Goal: Information Seeking & Learning: Learn about a topic

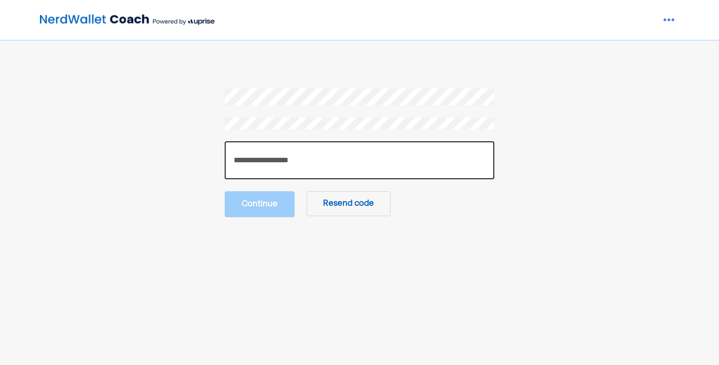
click at [286, 159] on input "number" at bounding box center [360, 160] width 270 height 38
paste input "******"
type input "******"
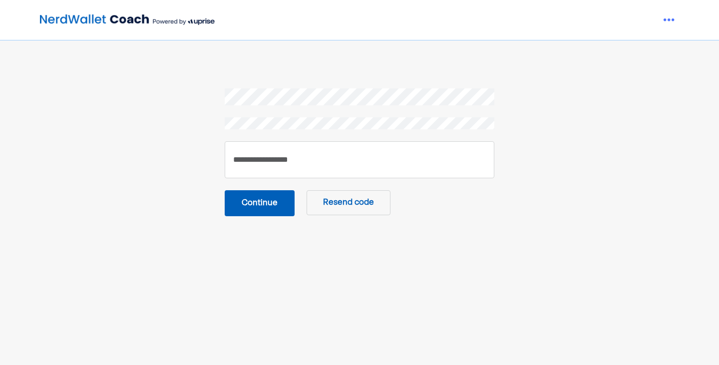
click at [276, 195] on button "Continue" at bounding box center [260, 203] width 70 height 26
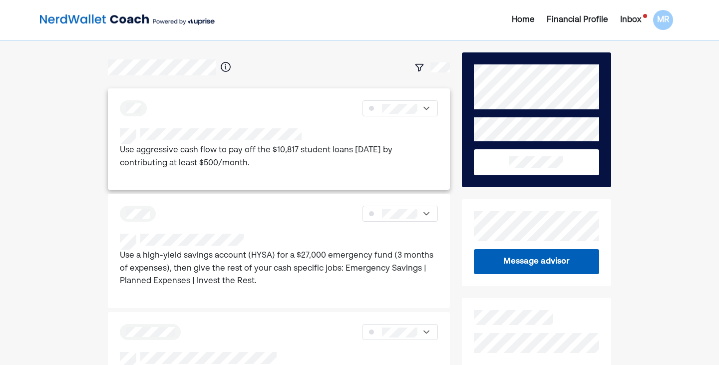
click at [271, 101] on div at bounding box center [279, 108] width 318 height 16
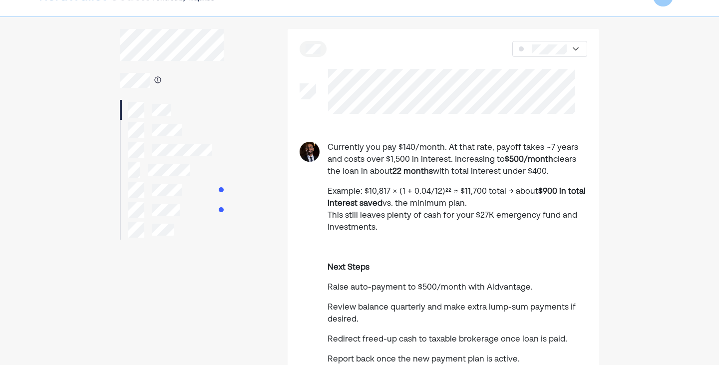
scroll to position [50, 0]
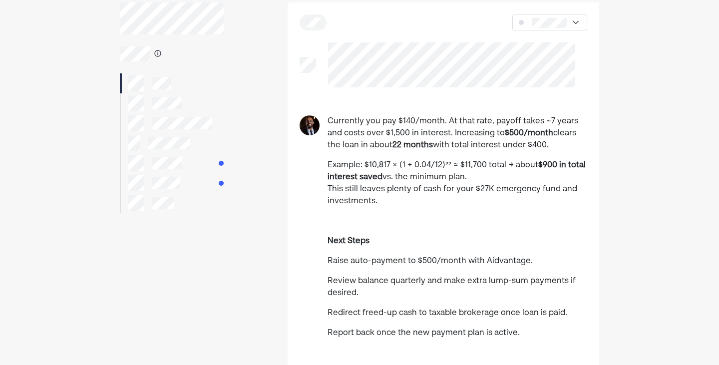
click at [399, 162] on p "Example: $10,817 × (1 + 0.04/12)²² ≈ $11,700 total → about $900 in total intere…" at bounding box center [457, 183] width 260 height 48
click at [561, 166] on strong "$900 in total interest saved" at bounding box center [456, 171] width 258 height 20
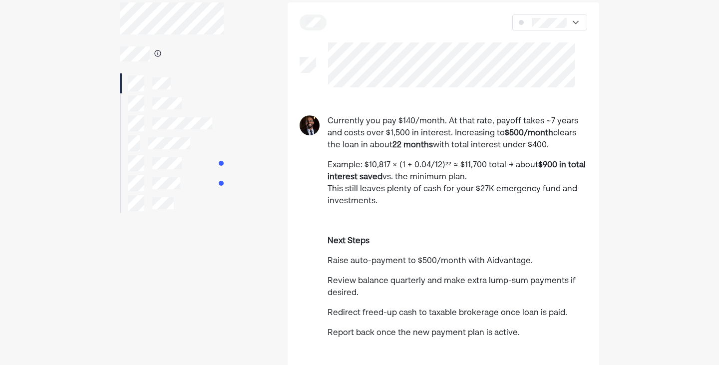
click at [546, 165] on strong "$900 in total interest saved" at bounding box center [456, 171] width 258 height 20
click at [399, 174] on p "Example: $10,817 × (1 + 0.04/12)²² ≈ $11,700 total → about $900 in total intere…" at bounding box center [457, 183] width 260 height 48
click at [399, 182] on p "Example: $10,817 × (1 + 0.04/12)²² ≈ $11,700 total → about $900 in total intere…" at bounding box center [457, 183] width 260 height 48
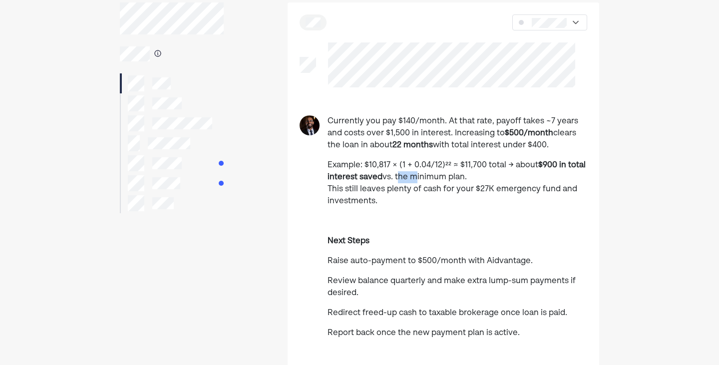
click at [399, 182] on p "Example: $10,817 × (1 + 0.04/12)²² ≈ $11,700 total → about $900 in total intere…" at bounding box center [457, 183] width 260 height 48
click at [395, 192] on p "Example: $10,817 × (1 + 0.04/12)²² ≈ $11,700 total → about $900 in total intere…" at bounding box center [457, 183] width 260 height 48
click at [483, 192] on p "Example: $10,817 × (1 + 0.04/12)²² ≈ $11,700 total → about $900 in total intere…" at bounding box center [457, 183] width 260 height 48
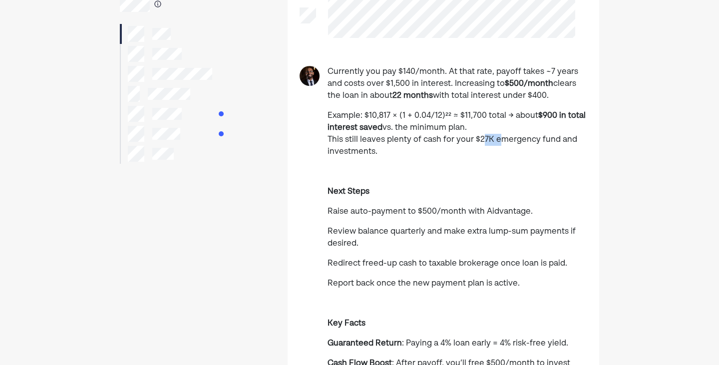
scroll to position [100, 0]
click at [473, 193] on p "Next Steps" at bounding box center [457, 191] width 260 height 12
click at [471, 189] on p "Next Steps" at bounding box center [457, 191] width 260 height 12
click at [348, 184] on div "Currently you pay $140/month. At that rate, payoff takes ~7 years and costs ove…" at bounding box center [457, 268] width 260 height 407
click at [352, 205] on div "Currently you pay $140/month. At that rate, payoff takes ~7 years and costs ove…" at bounding box center [457, 268] width 260 height 407
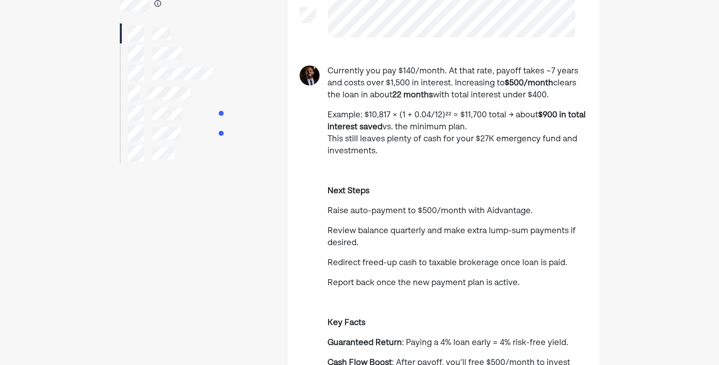
click at [352, 202] on div "Currently you pay $140/month. At that rate, payoff takes ~7 years and costs ove…" at bounding box center [457, 268] width 260 height 407
click at [410, 211] on span "Raise auto-payment to $500/month with Aidvantage." at bounding box center [429, 211] width 205 height 8
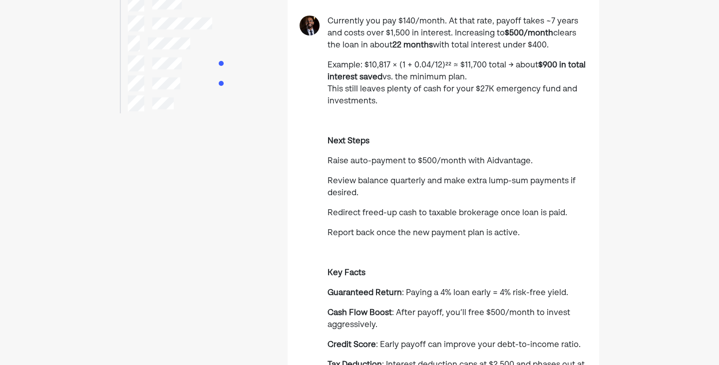
click at [407, 181] on span "Review balance quarterly and make extra lump-sum payments if desired." at bounding box center [451, 187] width 248 height 20
click at [489, 181] on span "Review balance quarterly and make extra lump-sum payments if desired." at bounding box center [451, 187] width 248 height 20
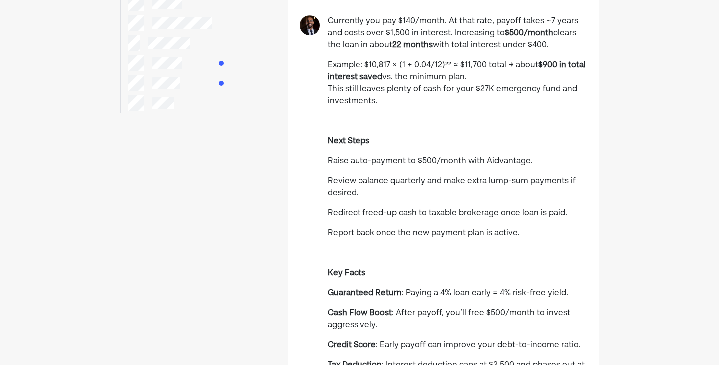
click at [439, 182] on span "Review balance quarterly and make extra lump-sum payments if desired." at bounding box center [451, 187] width 248 height 20
click at [432, 211] on span "Redirect freed-up cash to taxable brokerage once loan is paid." at bounding box center [447, 213] width 240 height 8
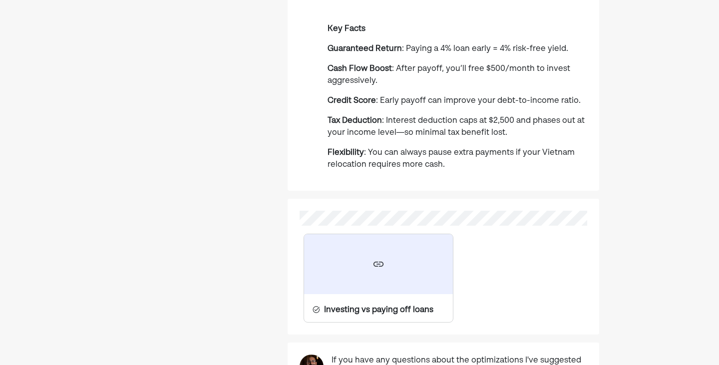
scroll to position [499, 0]
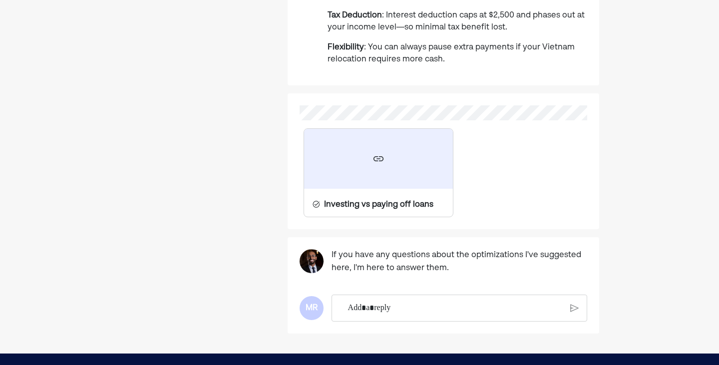
click at [504, 305] on p "Rich Text Editor. Editing area: main" at bounding box center [455, 307] width 214 height 13
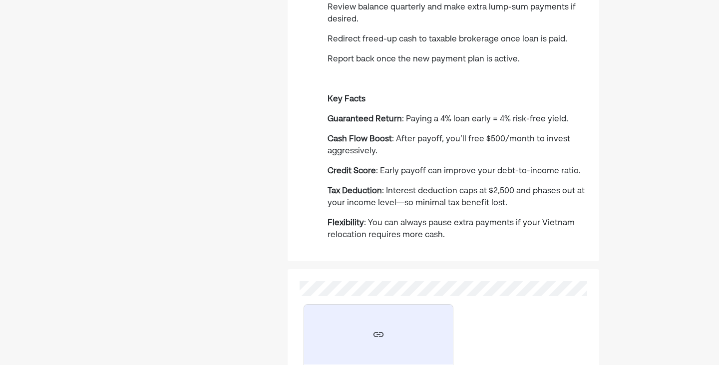
scroll to position [349, 0]
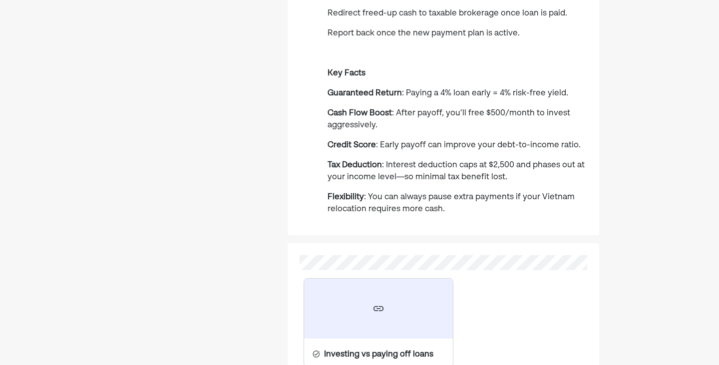
click at [491, 166] on span ": Interest deduction caps at $2,500 and phases out at your income level—so mini…" at bounding box center [455, 171] width 257 height 20
click at [479, 170] on p "Tax Deduction : Interest deduction caps at $2,500 and phases out at your income…" at bounding box center [457, 171] width 260 height 24
click at [462, 165] on span ": Interest deduction caps at $2,500 and phases out at your income level—so mini…" at bounding box center [455, 171] width 257 height 20
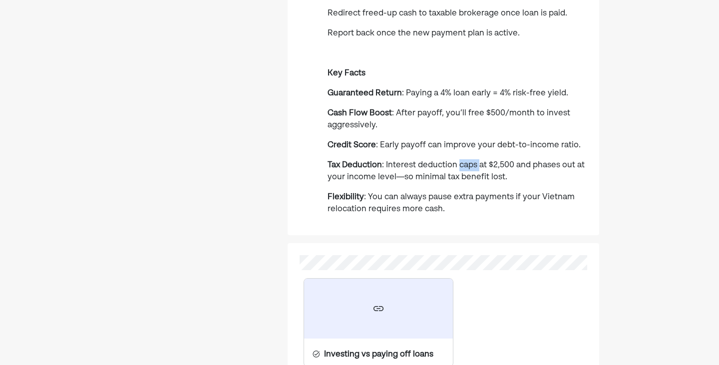
click at [459, 166] on span ": Interest deduction caps at $2,500 and phases out at your income level—so mini…" at bounding box center [455, 171] width 257 height 20
click at [499, 159] on div "Currently you pay $140/month. At that rate, payoff takes ~7 years and costs ove…" at bounding box center [457, 19] width 260 height 407
click at [499, 164] on span ": Interest deduction caps at $2,500 and phases out at your income level—so mini…" at bounding box center [455, 171] width 257 height 20
click at [482, 179] on span ": Interest deduction caps at $2,500 and phases out at your income level—so mini…" at bounding box center [455, 171] width 257 height 20
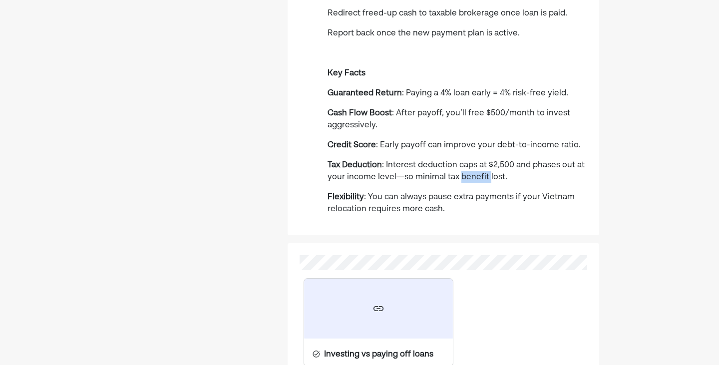
click at [482, 179] on span ": Interest deduction caps at $2,500 and phases out at your income level—so mini…" at bounding box center [455, 171] width 257 height 20
click at [480, 190] on div "Currently you pay $140/month. At that rate, payoff takes ~7 years and costs ove…" at bounding box center [457, 19] width 260 height 407
click at [425, 182] on p "Tax Deduction : Interest deduction caps at $2,500 and phases out at your income…" at bounding box center [457, 171] width 260 height 24
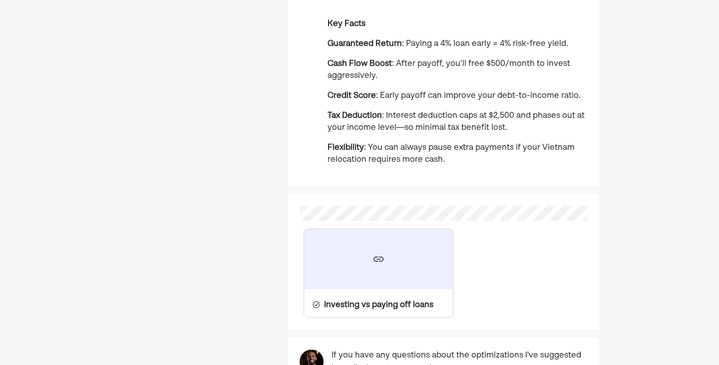
scroll to position [399, 0]
click at [425, 142] on p "Flexibility : You can always pause extra payments if your Vietnam relocation re…" at bounding box center [457, 153] width 260 height 24
click at [425, 147] on span ": You can always pause extra payments if your Vietnam relocation requires more …" at bounding box center [450, 153] width 247 height 20
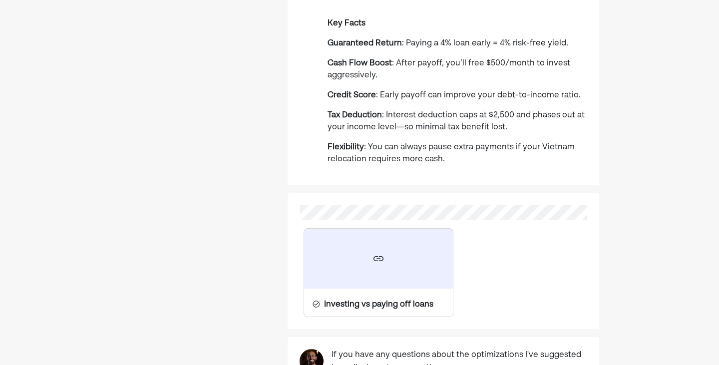
click at [425, 147] on span ": You can always pause extra payments if your Vietnam relocation requires more …" at bounding box center [450, 153] width 247 height 20
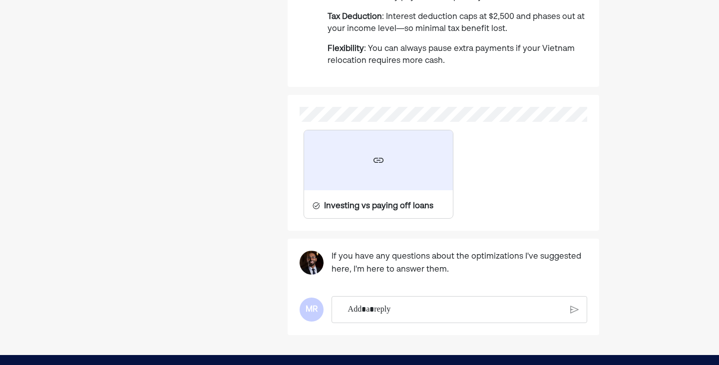
scroll to position [499, 0]
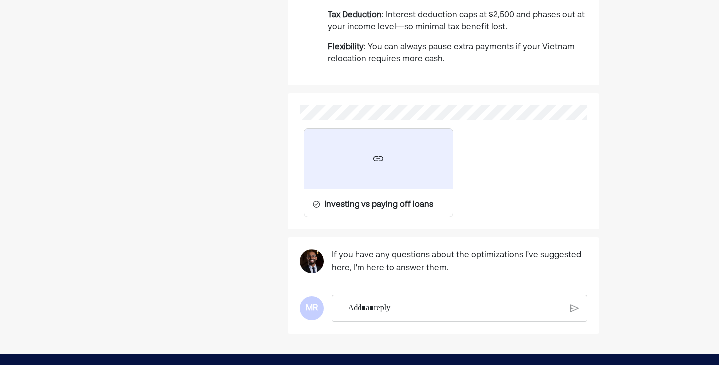
drag, startPoint x: 472, startPoint y: 306, endPoint x: 478, endPoint y: 299, distance: 9.6
click at [475, 304] on p "Rich Text Editor. Editing area: main" at bounding box center [455, 307] width 214 height 13
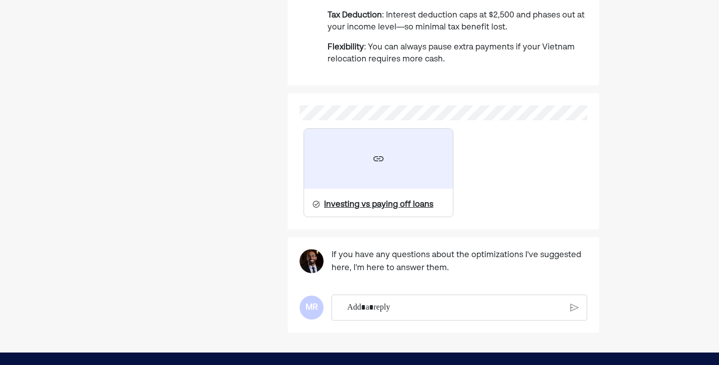
click at [391, 199] on div "Investing vs paying off loans" at bounding box center [378, 205] width 109 height 12
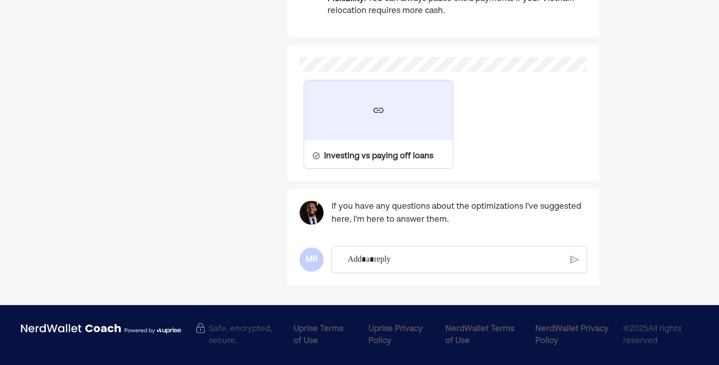
click at [496, 252] on div "Rich Text Editor. Editing area: main" at bounding box center [454, 260] width 225 height 26
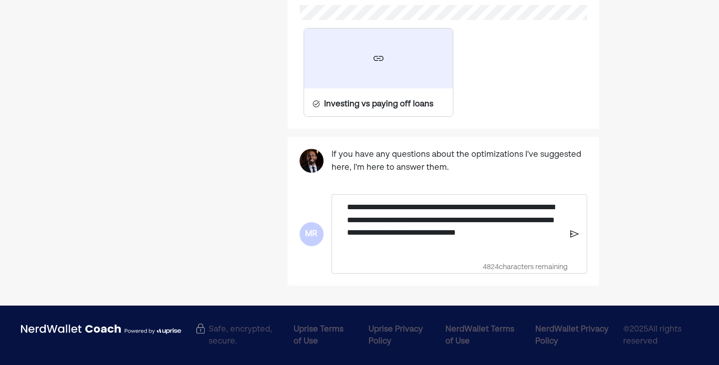
scroll to position [600, 0]
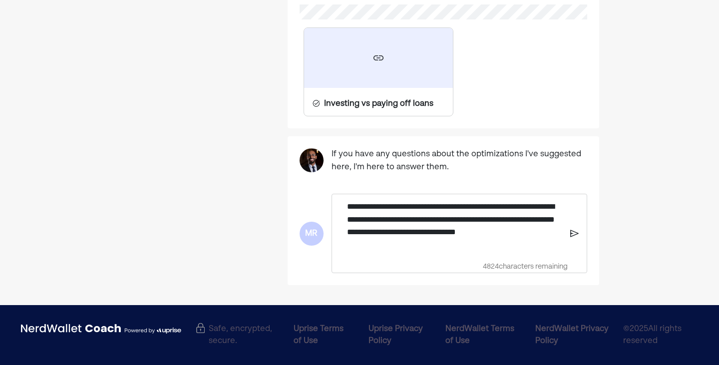
click at [571, 233] on img at bounding box center [574, 233] width 8 height 9
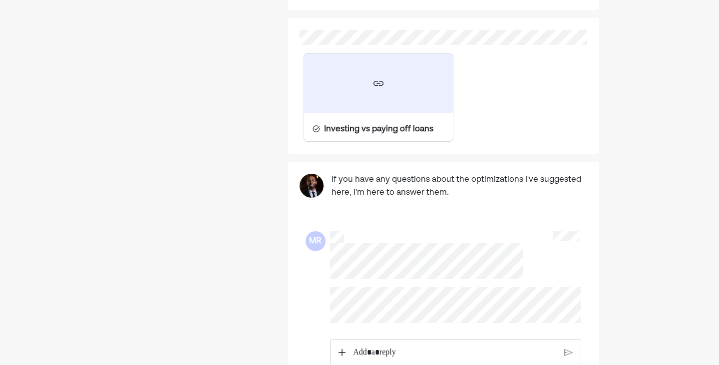
scroll to position [326, 0]
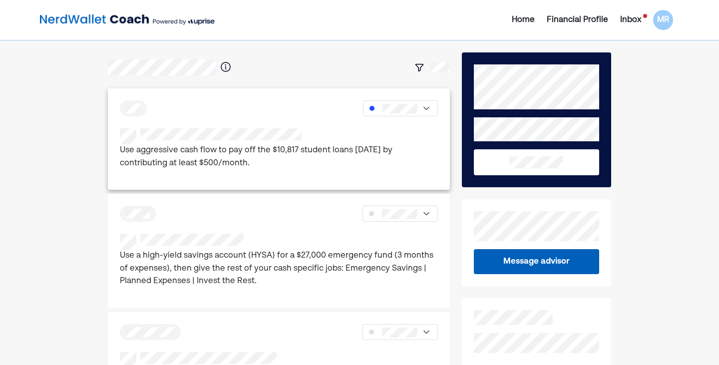
click at [347, 152] on p "Use aggressive cash flow to pay off the $10,817 student loans [DATE] by contrib…" at bounding box center [279, 156] width 318 height 25
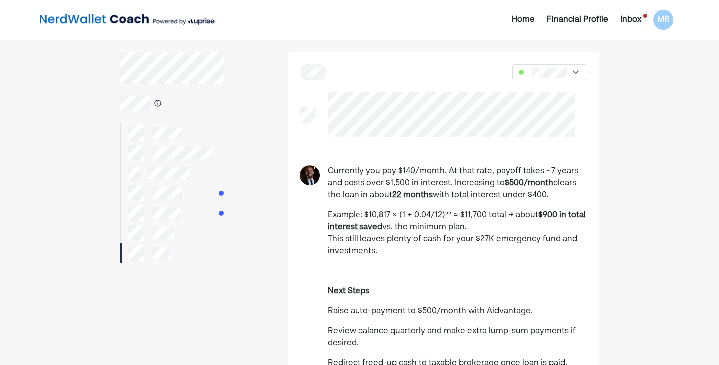
click at [527, 19] on div "Home" at bounding box center [523, 20] width 23 height 12
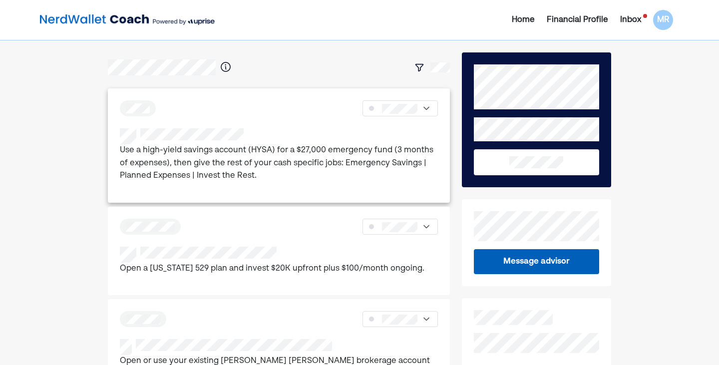
click at [271, 126] on div "Use a high-yield savings account (HYSA) for a $27,000 emergency fund (3 months …" at bounding box center [279, 145] width 342 height 114
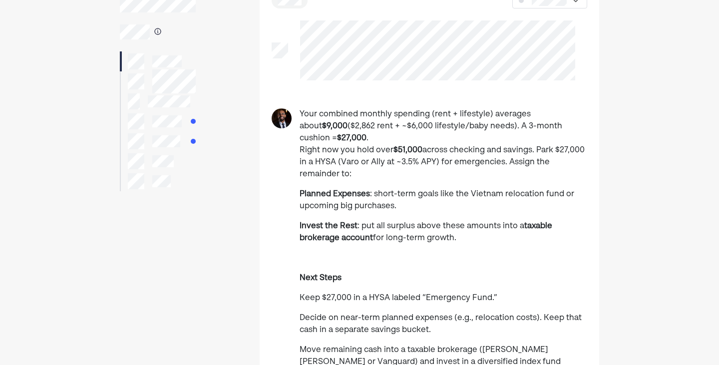
scroll to position [100, 0]
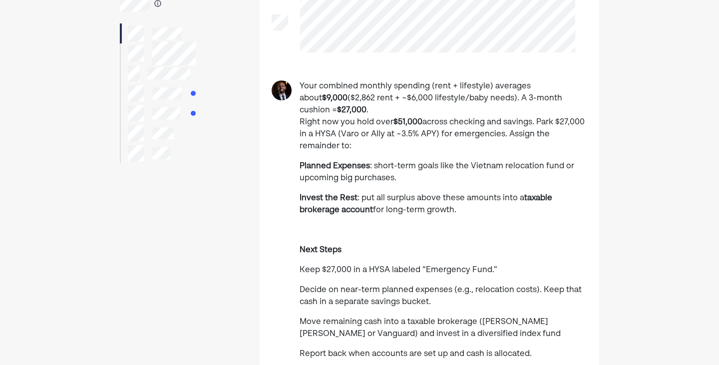
click at [461, 113] on p "Your combined monthly spending (rent + lifestyle) averages about $9,000 ($2,862…" at bounding box center [442, 116] width 287 height 72
click at [565, 111] on p "Your combined monthly spending (rent + lifestyle) averages about $9,000 ($2,862…" at bounding box center [442, 116] width 287 height 72
click at [353, 120] on p "Your combined monthly spending (rent + lifestyle) averages about $9,000 ($2,862…" at bounding box center [442, 116] width 287 height 72
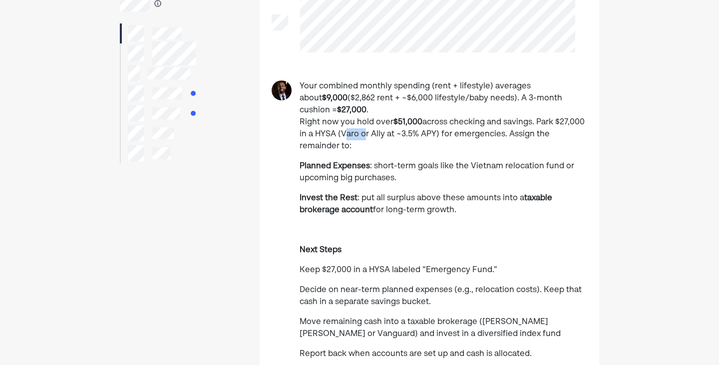
click at [353, 120] on p "Your combined monthly spending (rent + lifestyle) averages about $9,000 ($2,862…" at bounding box center [442, 116] width 287 height 72
click at [485, 120] on p "Your combined monthly spending (rent + lifestyle) averages about $9,000 ($2,862…" at bounding box center [442, 116] width 287 height 72
click at [535, 123] on p "Your combined monthly spending (rent + lifestyle) averages about $9,000 ($2,862…" at bounding box center [442, 116] width 287 height 72
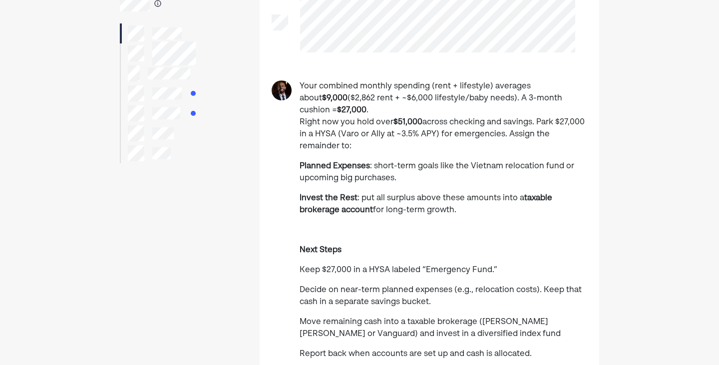
click at [414, 162] on span ": short-term goals like the Vietnam relocation fund or upcoming big purchases." at bounding box center [436, 172] width 274 height 20
click at [452, 163] on p "Planned Expenses : short-term goals like the Vietnam relocation fund or upcomin…" at bounding box center [442, 172] width 287 height 24
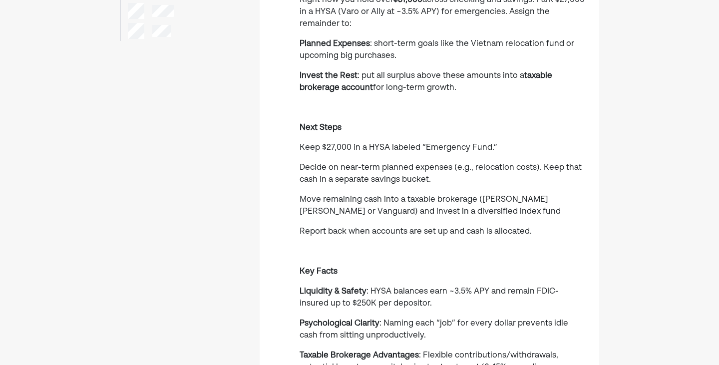
scroll to position [250, 0]
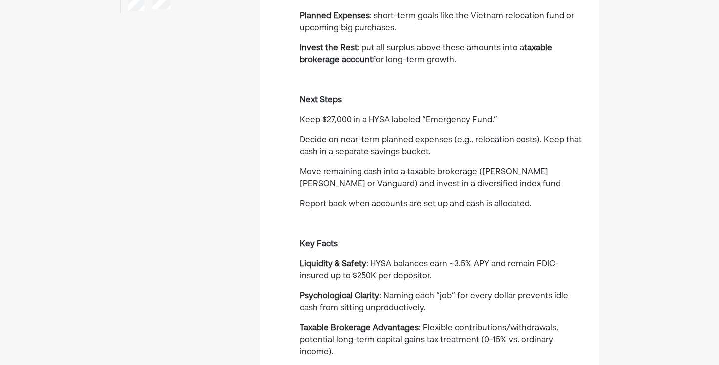
click at [394, 136] on span "Decide on near-term planned expenses (e.g., relocation costs). Keep that cash i…" at bounding box center [440, 146] width 282 height 20
click at [436, 136] on span "Decide on near-term planned expenses (e.g., relocation costs). Keep that cash i…" at bounding box center [440, 146] width 282 height 20
click at [532, 136] on span "Decide on near-term planned expenses (e.g., relocation costs). Keep that cash i…" at bounding box center [440, 146] width 282 height 20
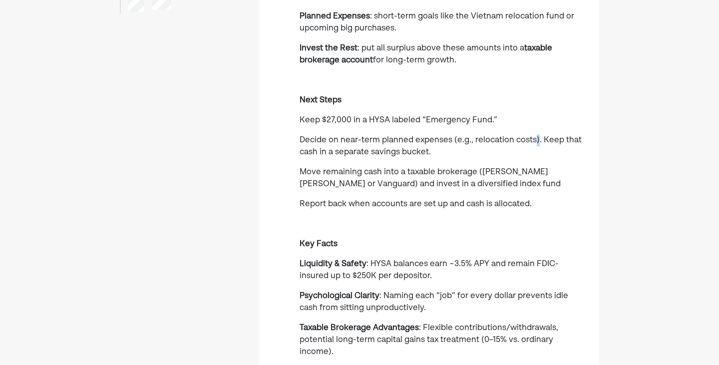
click at [532, 136] on span "Decide on near-term planned expenses (e.g., relocation costs). Keep that cash i…" at bounding box center [440, 146] width 282 height 20
click at [573, 136] on span "Decide on near-term planned expenses (e.g., relocation costs). Keep that cash i…" at bounding box center [440, 146] width 282 height 20
click at [367, 140] on span "Decide on near-term planned expenses (e.g., relocation costs). Keep that cash i…" at bounding box center [440, 146] width 282 height 20
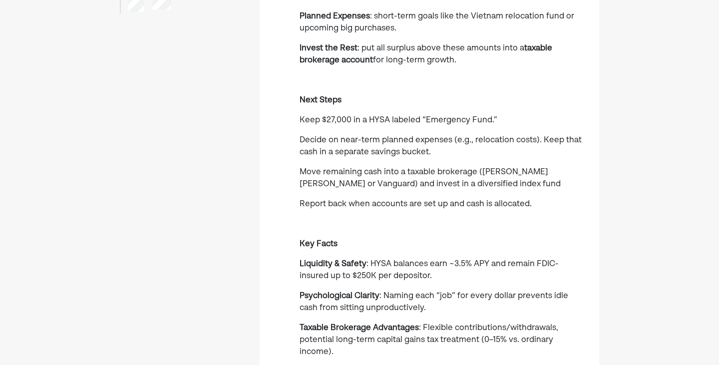
click at [381, 168] on span "Move remaining cash into a taxable brokerage ([PERSON_NAME] [PERSON_NAME] or Va…" at bounding box center [429, 178] width 261 height 20
click at [393, 175] on span "Move remaining cash into a taxable brokerage ([PERSON_NAME] [PERSON_NAME] or Va…" at bounding box center [429, 178] width 261 height 20
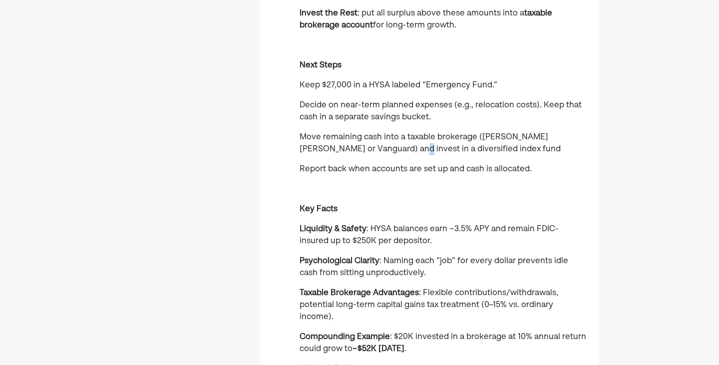
scroll to position [299, 0]
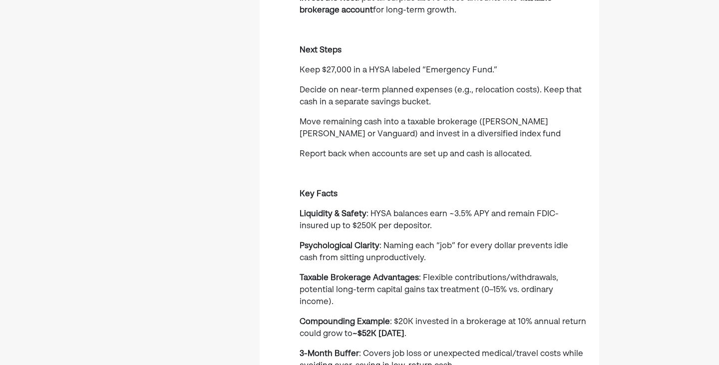
click at [452, 124] on span "Move remaining cash into a taxable brokerage ([PERSON_NAME] [PERSON_NAME] or Va…" at bounding box center [429, 128] width 261 height 20
click at [446, 155] on div "Your combined monthly spending (rent + lifestyle) averages about $9,000 ($2,862…" at bounding box center [442, 266] width 287 height 771
click at [408, 210] on span ": HYSA balances earn ~3.5% APY and remain FDIC-insured up to $250K per deposito…" at bounding box center [428, 220] width 259 height 20
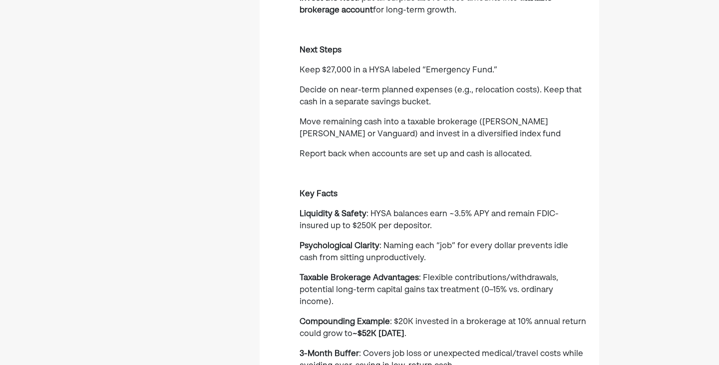
click at [476, 210] on span ": HYSA balances earn ~3.5% APY and remain FDIC-insured up to $250K per deposito…" at bounding box center [428, 220] width 259 height 20
click at [504, 210] on span ": HYSA balances earn ~3.5% APY and remain FDIC-insured up to $250K per deposito…" at bounding box center [428, 220] width 259 height 20
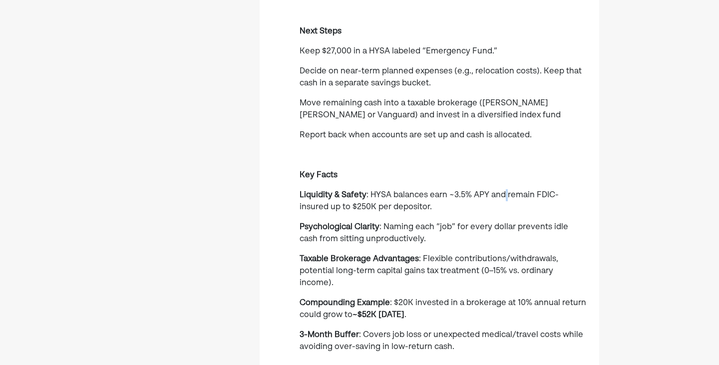
scroll to position [349, 0]
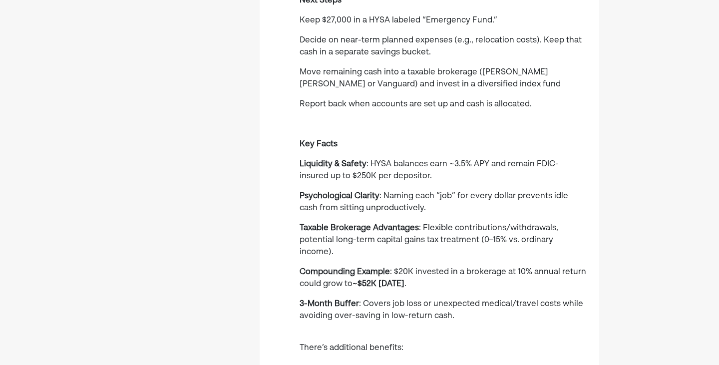
click at [394, 165] on span ": HYSA balances earn ~3.5% APY and remain FDIC-insured up to $250K per deposito…" at bounding box center [428, 170] width 259 height 20
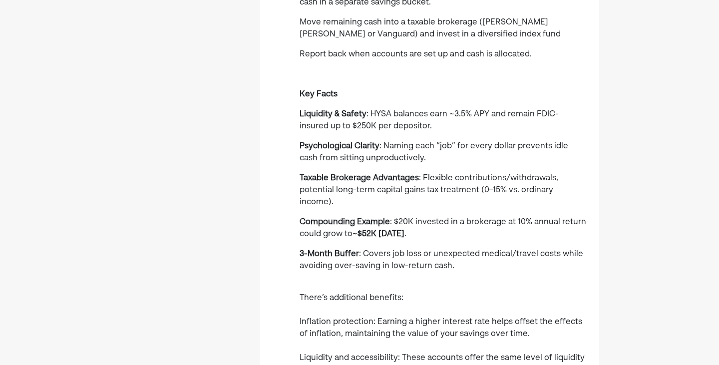
click at [520, 110] on span ": HYSA balances earn ~3.5% APY and remain FDIC-insured up to $250K per deposito…" at bounding box center [428, 120] width 259 height 20
click at [388, 116] on span ": HYSA balances earn ~3.5% APY and remain FDIC-insured up to $250K per deposito…" at bounding box center [428, 120] width 259 height 20
click at [393, 140] on p "Psychological Clarity : Naming each “job” for every dollar prevents idle cash f…" at bounding box center [442, 152] width 287 height 24
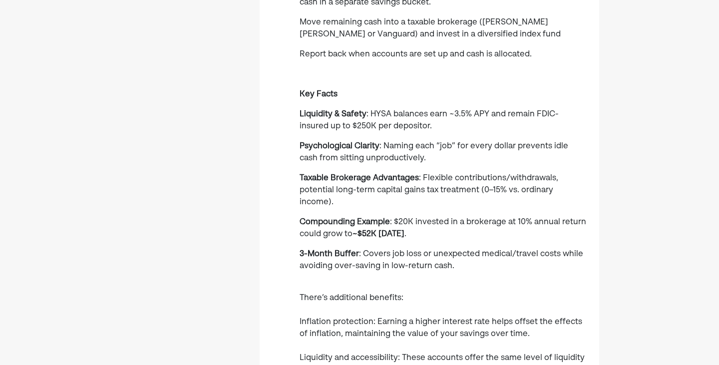
click at [395, 142] on span ": Naming each “job” for every dollar prevents idle cash from sitting unproducti…" at bounding box center [433, 152] width 269 height 20
click at [475, 142] on span ": Naming each “job” for every dollar prevents idle cash from sitting unproducti…" at bounding box center [433, 152] width 269 height 20
click at [466, 174] on span ": Flexible contributions/withdrawals, potential long-term capital gains tax tre…" at bounding box center [428, 190] width 259 height 32
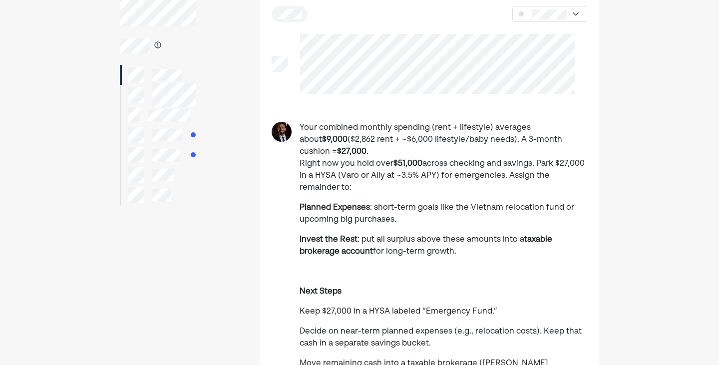
scroll to position [0, 0]
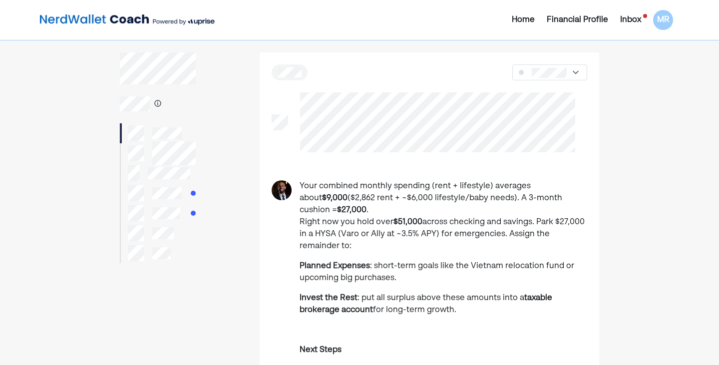
click at [577, 68] on img at bounding box center [575, 72] width 10 height 10
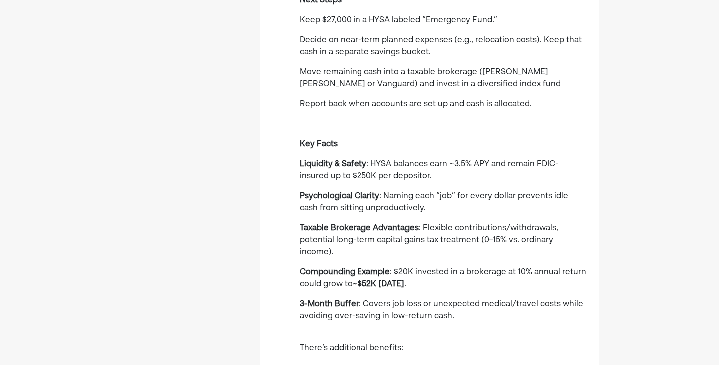
scroll to position [399, 0]
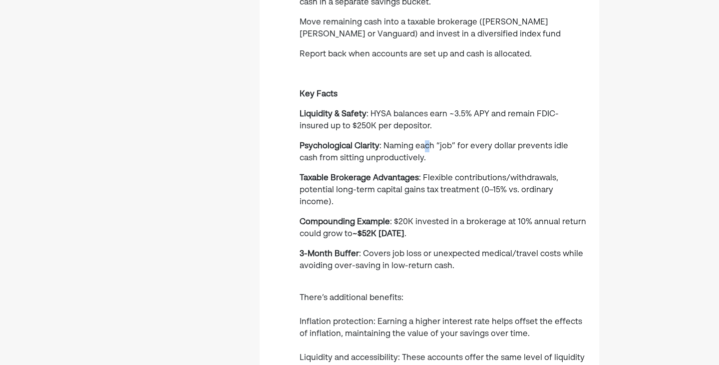
drag, startPoint x: 421, startPoint y: 134, endPoint x: 429, endPoint y: 135, distance: 7.5
click at [429, 142] on span ": Naming each “job” for every dollar prevents idle cash from sitting unproducti…" at bounding box center [433, 152] width 269 height 20
click at [467, 142] on span ": Naming each “job” for every dollar prevents idle cash from sitting unproducti…" at bounding box center [433, 152] width 269 height 20
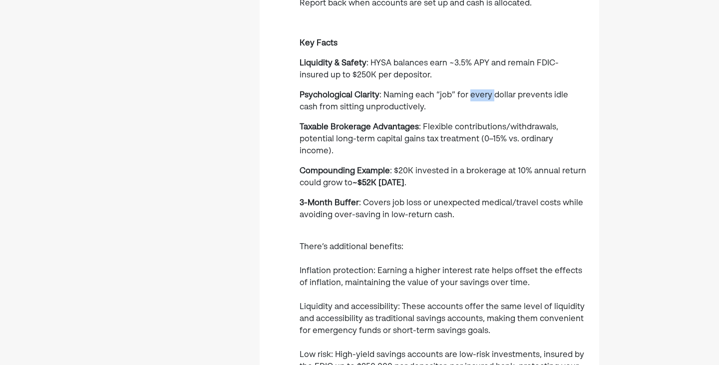
scroll to position [449, 0]
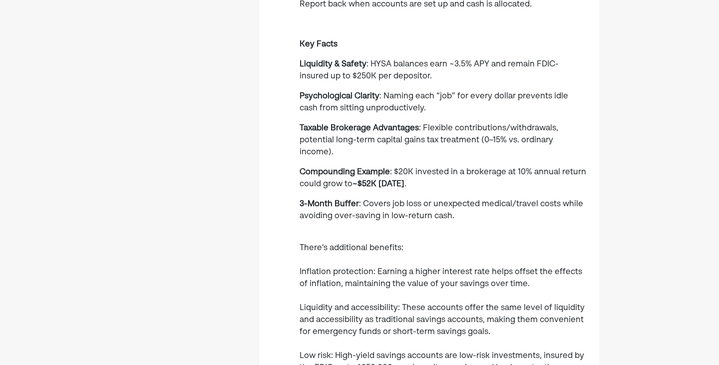
click at [456, 92] on span ": Naming each “job” for every dollar prevents idle cash from sitting unproducti…" at bounding box center [433, 102] width 269 height 20
click at [497, 92] on span ": Naming each “job” for every dollar prevents idle cash from sitting unproducti…" at bounding box center [433, 102] width 269 height 20
click at [425, 124] on span ": Flexible contributions/withdrawals, potential long-term capital gains tax tre…" at bounding box center [428, 140] width 259 height 32
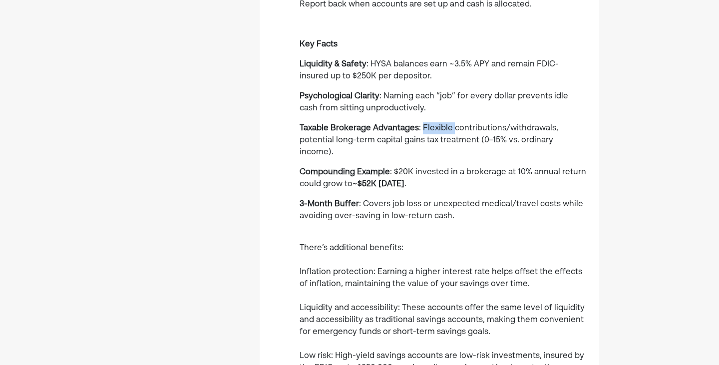
click at [425, 124] on span ": Flexible contributions/withdrawals, potential long-term capital gains tax tre…" at bounding box center [428, 140] width 259 height 32
click at [492, 124] on span ": Flexible contributions/withdrawals, potential long-term capital gains tax tre…" at bounding box center [428, 140] width 259 height 32
click at [455, 124] on span ": Flexible contributions/withdrawals, potential long-term capital gains tax tre…" at bounding box center [428, 140] width 259 height 32
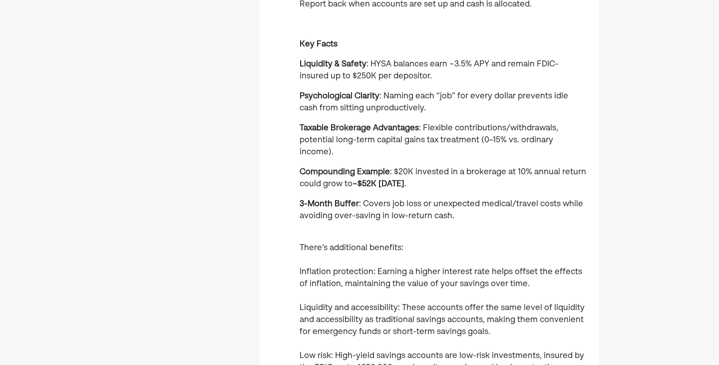
click at [418, 131] on span ": Flexible contributions/withdrawals, potential long-term capital gains tax tre…" at bounding box center [428, 140] width 259 height 32
click at [452, 130] on span ": Flexible contributions/withdrawals, potential long-term capital gains tax tre…" at bounding box center [428, 140] width 259 height 32
click at [488, 129] on span ": Flexible contributions/withdrawals, potential long-term capital gains tax tre…" at bounding box center [428, 140] width 259 height 32
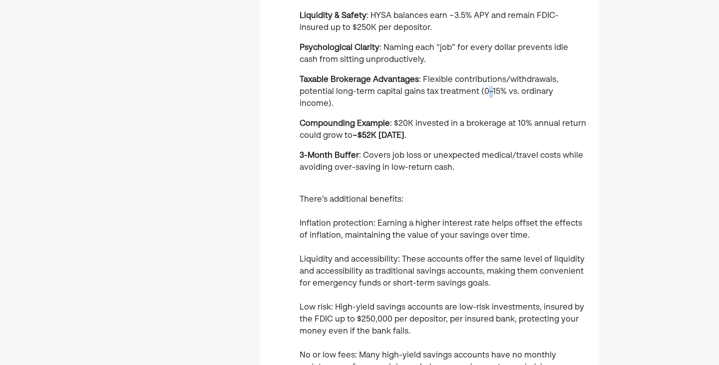
scroll to position [499, 0]
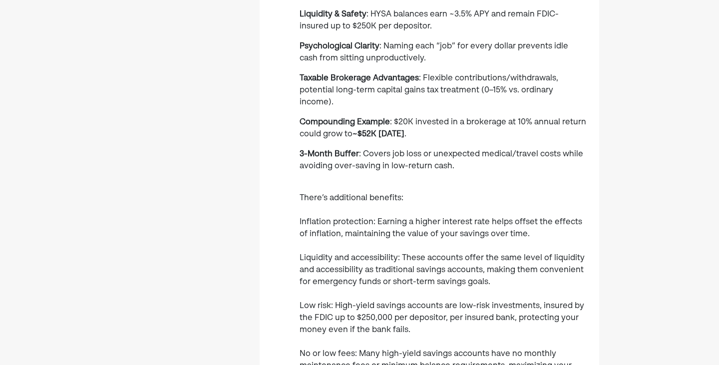
click at [448, 92] on div "Your combined monthly spending (rent + lifestyle) averages about $9,000 ($2,862…" at bounding box center [442, 66] width 287 height 771
click at [437, 118] on span ": $20K invested in a brokerage at 10% annual return could grow to" at bounding box center [442, 128] width 286 height 20
click at [463, 118] on span ": $20K invested in a brokerage at 10% annual return could grow to" at bounding box center [442, 128] width 286 height 20
click at [492, 118] on span ": $20K invested in a brokerage at 10% annual return could grow to" at bounding box center [442, 128] width 286 height 20
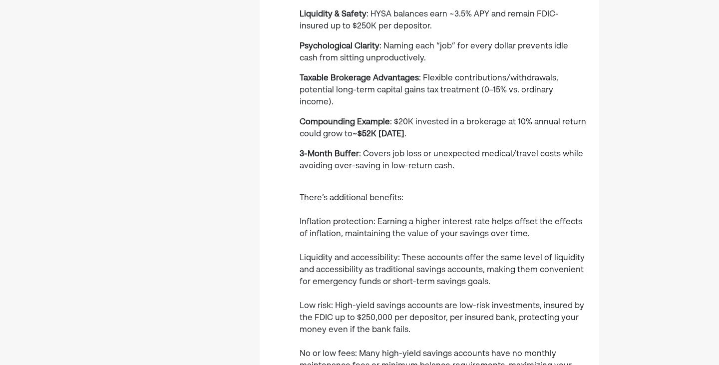
click at [432, 150] on span ": Covers job loss or unexpected medical/travel costs while avoiding over-saving…" at bounding box center [440, 160] width 283 height 20
click at [434, 150] on span ": Covers job loss or unexpected medical/travel costs while avoiding over-saving…" at bounding box center [440, 160] width 283 height 20
click at [563, 150] on span ": Covers job loss or unexpected medical/travel costs while avoiding over-saving…" at bounding box center [440, 160] width 283 height 20
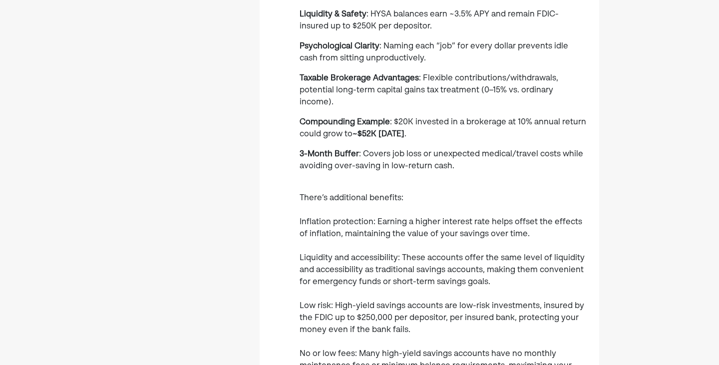
click at [412, 150] on span ": Covers job loss or unexpected medical/travel costs while avoiding over-saving…" at bounding box center [440, 160] width 283 height 20
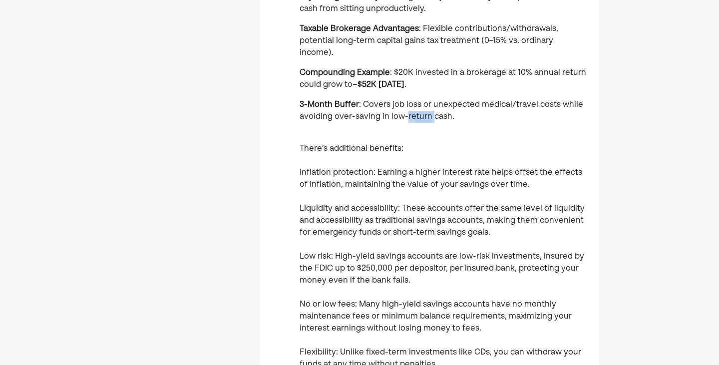
scroll to position [549, 0]
click at [543, 98] on p "3-Month Buffer : Covers job loss or unexpected medical/travel costs while avoid…" at bounding box center [442, 110] width 287 height 24
click at [384, 100] on span ": Covers job loss or unexpected medical/travel costs while avoiding over-saving…" at bounding box center [440, 110] width 283 height 20
click at [380, 142] on p "There’s additional benefits: Inflation protection: Earning a higher interest ra…" at bounding box center [442, 268] width 287 height 252
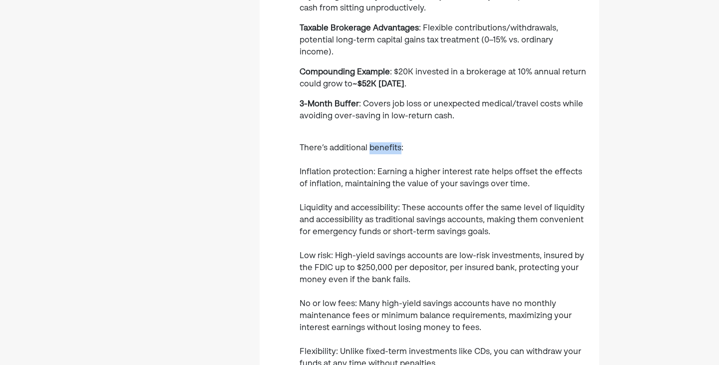
click at [380, 142] on p "There’s additional benefits: Inflation protection: Earning a higher interest ra…" at bounding box center [442, 268] width 287 height 252
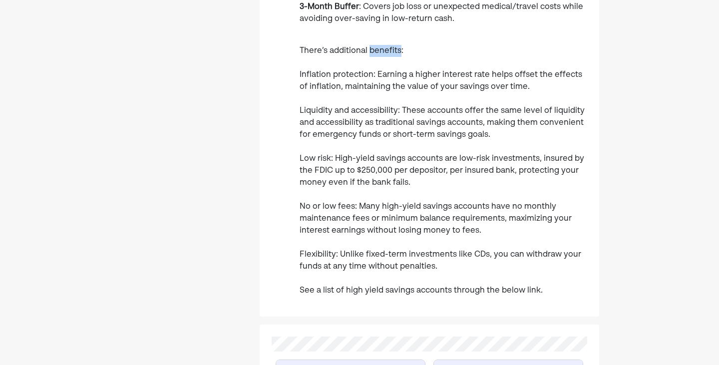
scroll to position [649, 0]
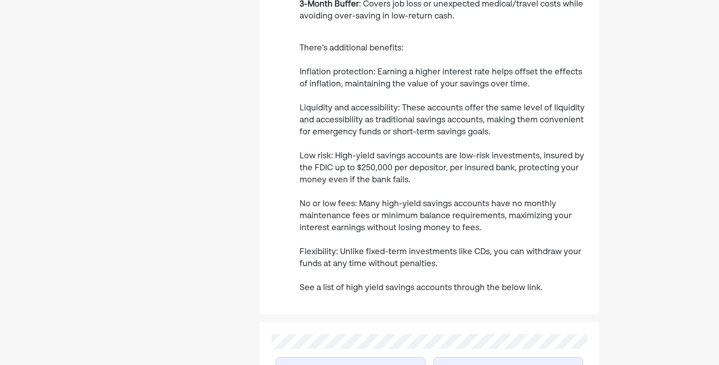
click at [396, 46] on p "There’s additional benefits: Inflation protection: Earning a higher interest ra…" at bounding box center [442, 168] width 287 height 252
click at [479, 48] on p "There’s additional benefits: Inflation protection: Earning a higher interest ra…" at bounding box center [442, 168] width 287 height 252
click at [524, 46] on p "There’s additional benefits: Inflation protection: Earning a higher interest ra…" at bounding box center [442, 168] width 287 height 252
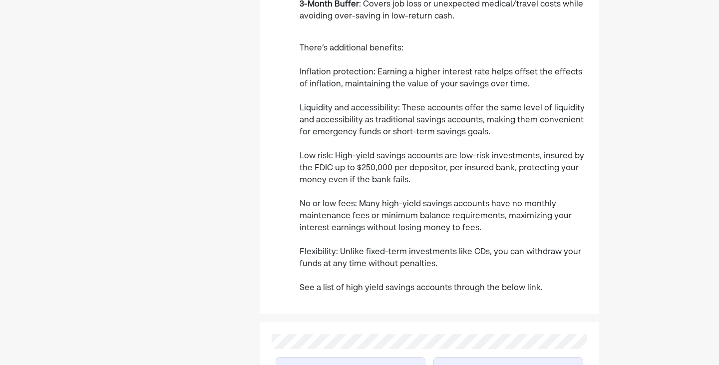
click at [396, 51] on p "There’s additional benefits: Inflation protection: Earning a higher interest ra…" at bounding box center [442, 168] width 287 height 252
click at [479, 47] on p "There’s additional benefits: Inflation protection: Earning a higher interest ra…" at bounding box center [442, 168] width 287 height 252
click at [374, 60] on p "There’s additional benefits: Inflation protection: Earning a higher interest ra…" at bounding box center [442, 168] width 287 height 252
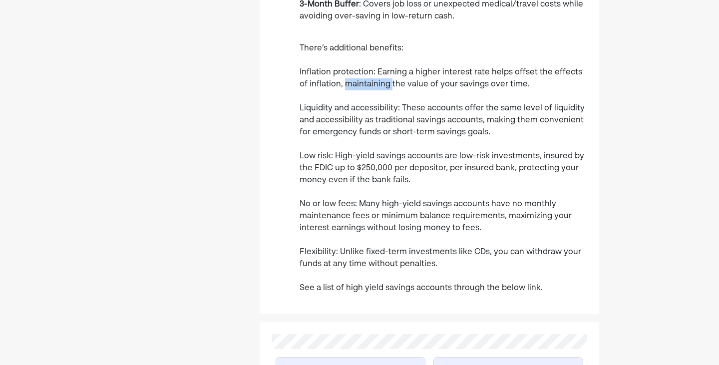
click at [374, 60] on p "There’s additional benefits: Inflation protection: Earning a higher interest ra…" at bounding box center [442, 168] width 287 height 252
click at [419, 63] on p "There’s additional benefits: Inflation protection: Earning a higher interest ra…" at bounding box center [442, 168] width 287 height 252
click at [399, 83] on p "There’s additional benefits: Inflation protection: Earning a higher interest ra…" at bounding box center [442, 168] width 287 height 252
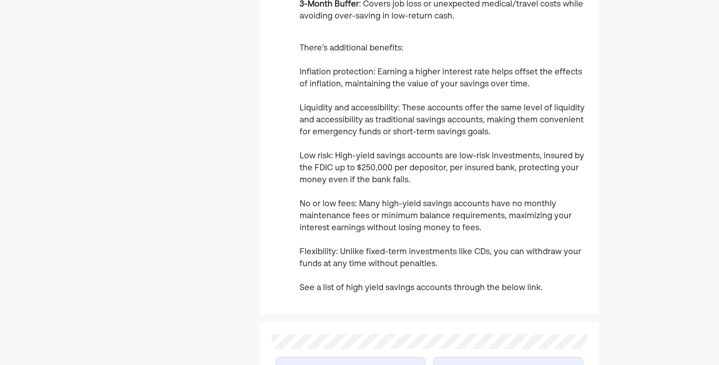
click at [417, 87] on p "There’s additional benefits: Inflation protection: Earning a higher interest ra…" at bounding box center [442, 168] width 287 height 252
click at [427, 83] on p "There’s additional benefits: Inflation protection: Earning a higher interest ra…" at bounding box center [442, 168] width 287 height 252
click at [395, 99] on p "There’s additional benefits: Inflation protection: Earning a higher interest ra…" at bounding box center [442, 168] width 287 height 252
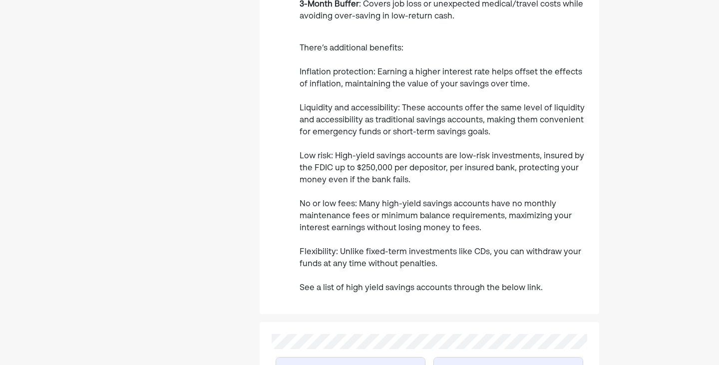
click at [448, 97] on p "There’s additional benefits: Inflation protection: Earning a higher interest ra…" at bounding box center [442, 168] width 287 height 252
click at [442, 107] on p "There’s additional benefits: Inflation protection: Earning a higher interest ra…" at bounding box center [442, 168] width 287 height 252
click at [436, 134] on p "There’s additional benefits: Inflation protection: Earning a higher interest ra…" at bounding box center [442, 168] width 287 height 252
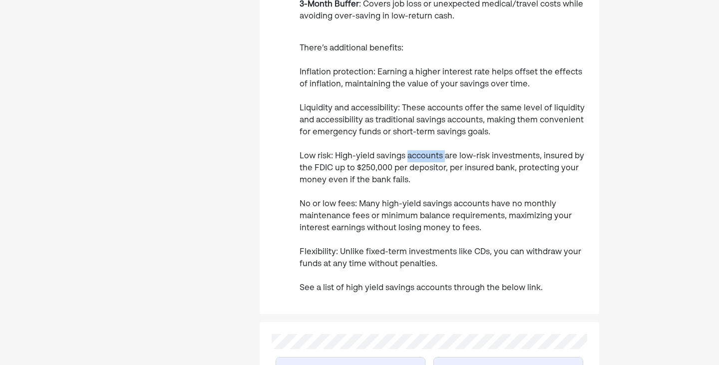
click at [436, 134] on p "There’s additional benefits: Inflation protection: Earning a higher interest ra…" at bounding box center [442, 168] width 287 height 252
click at [421, 135] on p "There’s additional benefits: Inflation protection: Earning a higher interest ra…" at bounding box center [442, 168] width 287 height 252
click at [468, 133] on p "There’s additional benefits: Inflation protection: Earning a higher interest ra…" at bounding box center [442, 168] width 287 height 252
click at [429, 143] on p "There’s additional benefits: Inflation protection: Earning a higher interest ra…" at bounding box center [442, 168] width 287 height 252
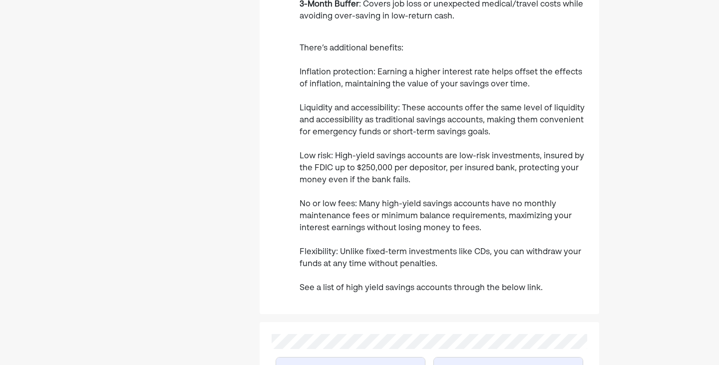
click at [485, 144] on p "There’s additional benefits: Inflation protection: Earning a higher interest ra…" at bounding box center [442, 168] width 287 height 252
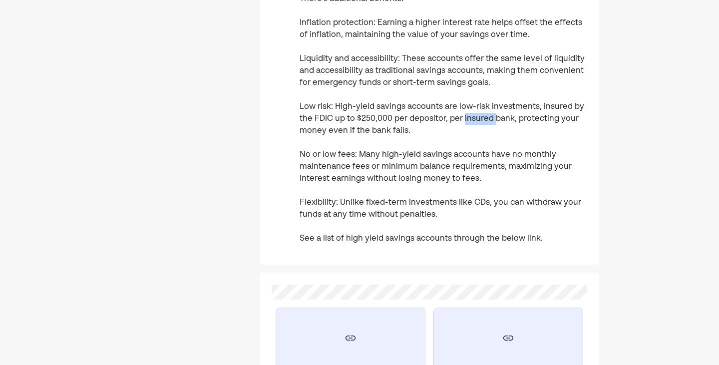
scroll to position [699, 0]
click at [496, 178] on p "There’s additional benefits: Inflation protection: Earning a higher interest ra…" at bounding box center [442, 119] width 287 height 252
click at [475, 177] on p "There’s additional benefits: Inflation protection: Earning a higher interest ra…" at bounding box center [442, 119] width 287 height 252
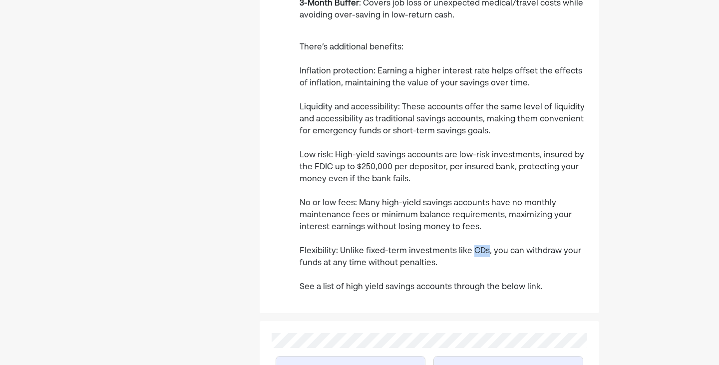
scroll to position [649, 0]
click at [525, 230] on p "There’s additional benefits: Inflation protection: Earning a higher interest ra…" at bounding box center [442, 168] width 287 height 252
click at [479, 226] on p "There’s additional benefits: Inflation protection: Earning a higher interest ra…" at bounding box center [442, 168] width 287 height 252
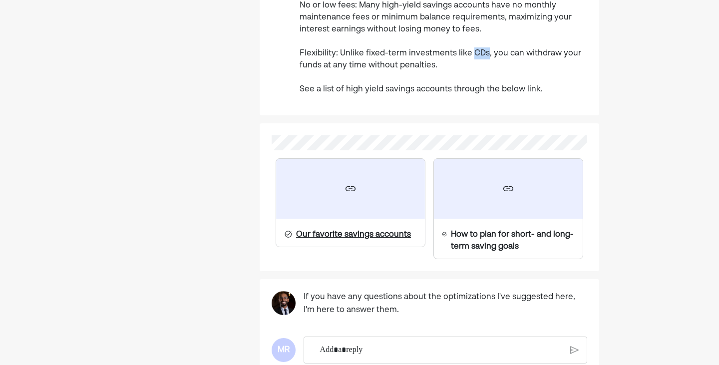
scroll to position [848, 0]
click at [376, 170] on div at bounding box center [350, 188] width 149 height 60
click at [408, 336] on div "Rich Text Editor. Editing area: main" at bounding box center [440, 349] width 253 height 26
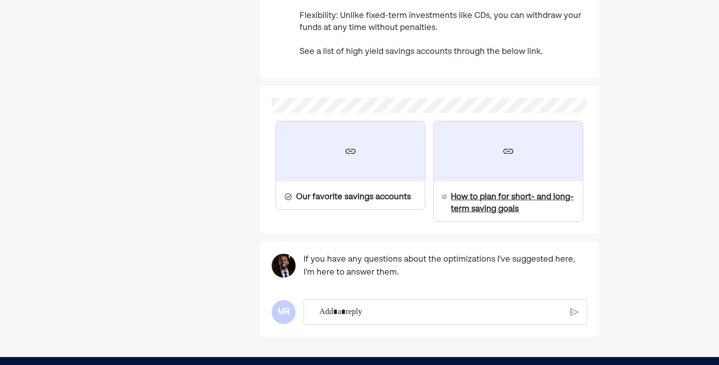
scroll to position [898, 0]
